Goal: Task Accomplishment & Management: Use online tool/utility

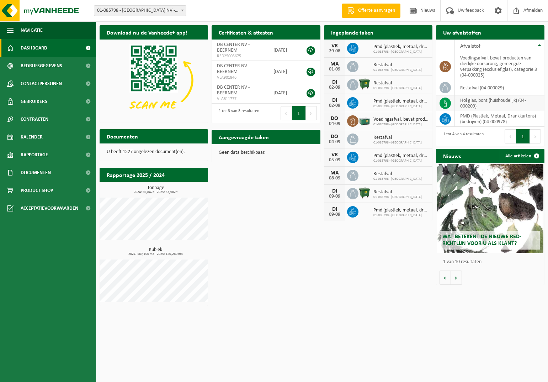
click at [484, 102] on td "hol glas, bont (huishoudelijk) (04-000209)" at bounding box center [500, 103] width 90 height 16
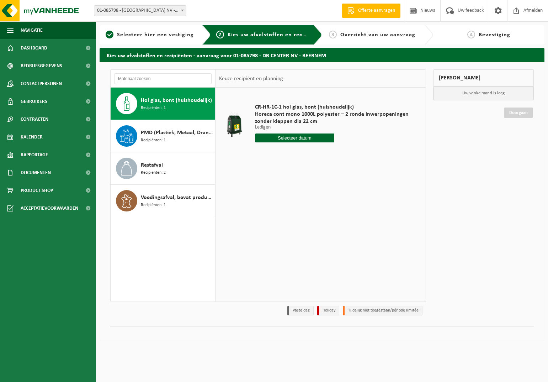
click at [159, 102] on span "Hol glas, bont (huishoudelijk)" at bounding box center [176, 100] width 71 height 9
click at [290, 139] on input "text" at bounding box center [294, 137] width 79 height 9
click at [275, 178] on div "2" at bounding box center [274, 178] width 12 height 11
type input "Van 2025-09-02"
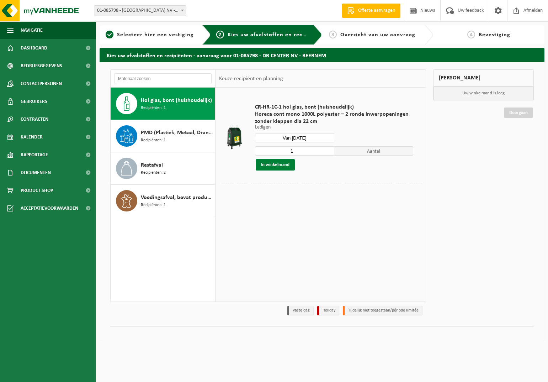
click at [280, 163] on button "In winkelmand" at bounding box center [275, 164] width 39 height 11
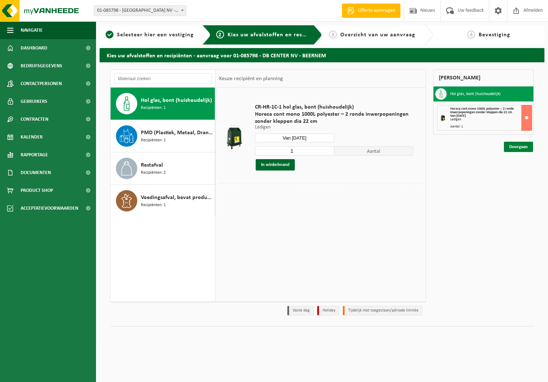
click at [514, 146] on link "Doorgaan" at bounding box center [518, 147] width 29 height 10
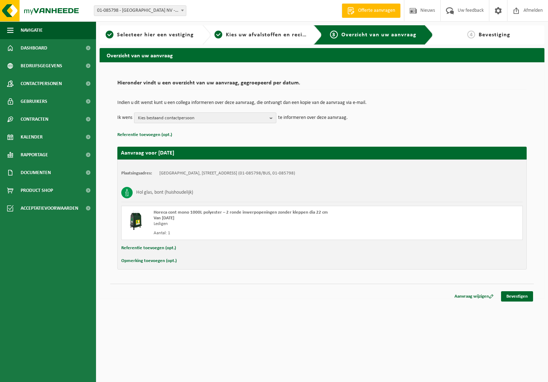
click at [205, 114] on span "Kies bestaand contactpersoon" at bounding box center [202, 118] width 129 height 11
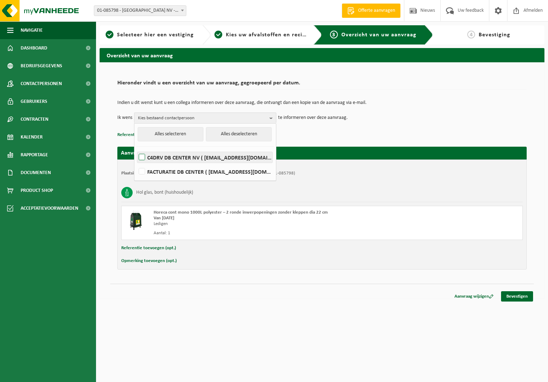
click at [153, 156] on label "C4DRV DB CENTER NV ( info@dbcenter.be )" at bounding box center [204, 157] width 135 height 11
click at [136, 148] on input "C4DRV DB CENTER NV ( info@dbcenter.be )" at bounding box center [136, 148] width 0 height 0
click at [294, 134] on p "Referentie toevoegen (opt.)" at bounding box center [322, 134] width 410 height 9
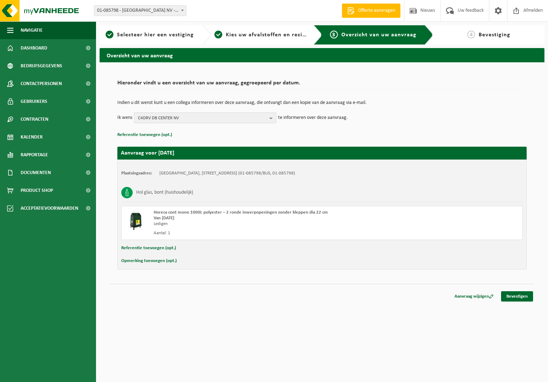
click at [271, 118] on b "button" at bounding box center [273, 118] width 6 height 10
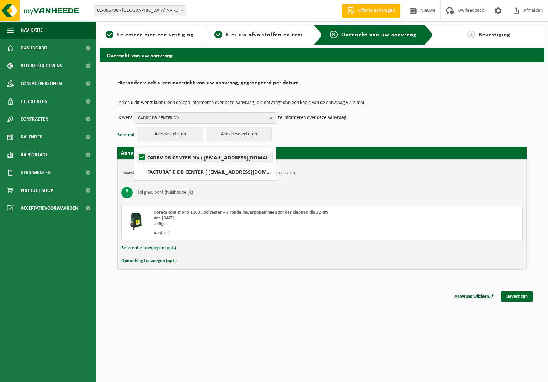
click at [143, 158] on label "C4DRV DB CENTER NV ( info@dbcenter.be )" at bounding box center [204, 157] width 135 height 11
click at [136, 148] on input "C4DRV DB CENTER NV ( info@dbcenter.be )" at bounding box center [136, 148] width 0 height 0
checkbox input "false"
click at [321, 135] on p "Referentie toevoegen (opt.)" at bounding box center [322, 134] width 410 height 9
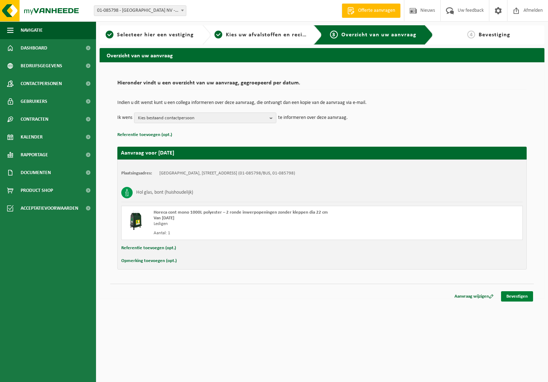
click at [516, 295] on link "Bevestigen" at bounding box center [517, 296] width 32 height 10
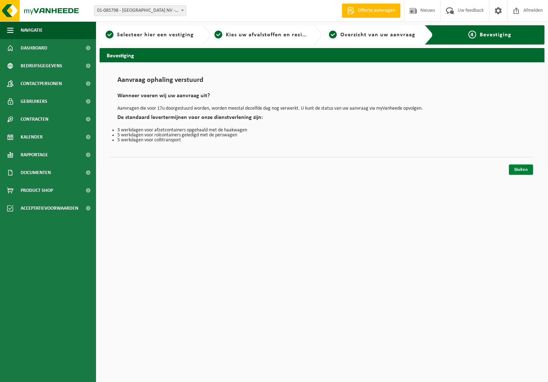
click at [521, 170] on link "Sluiten" at bounding box center [521, 169] width 24 height 10
